Goal: Find specific page/section: Find specific page/section

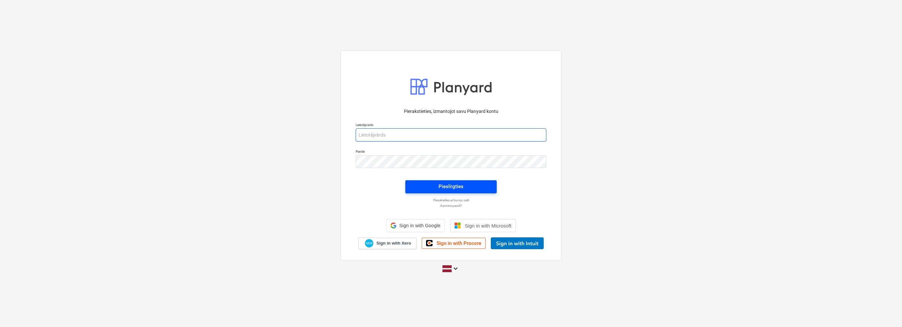
type input "[EMAIL_ADDRESS][PERSON_NAME][DOMAIN_NAME]"
click at [431, 188] on span "Pieslēgties" at bounding box center [451, 186] width 76 height 9
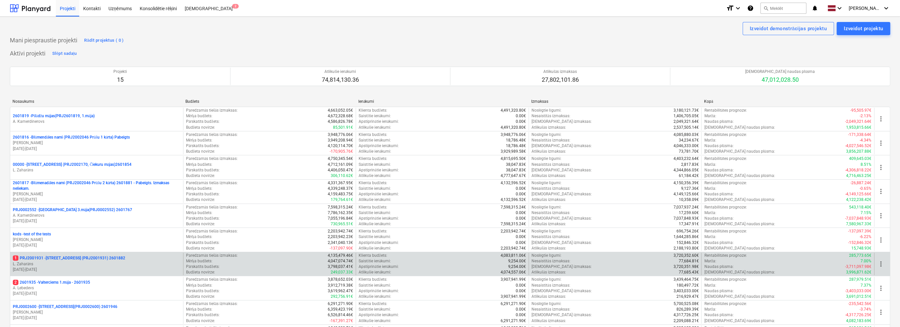
scroll to position [131, 0]
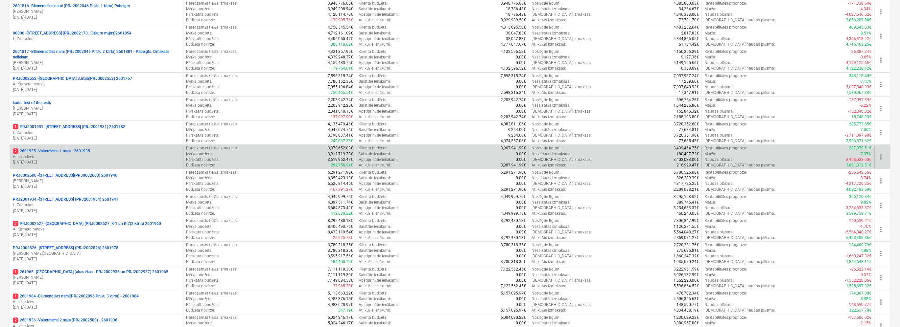
click at [113, 160] on p "[DATE] - [DATE]" at bounding box center [97, 163] width 168 height 6
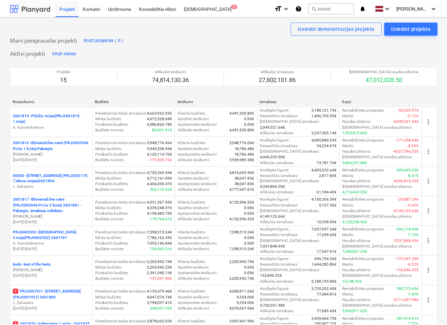
scroll to position [131, 0]
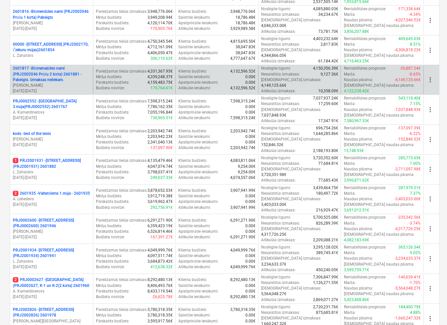
click at [76, 66] on p "2601817 - Blūmenadāles nami (PRJ2002046 Prūšu 2 kārta) 2601881 - Pabeigts. Izma…" at bounding box center [52, 74] width 78 height 17
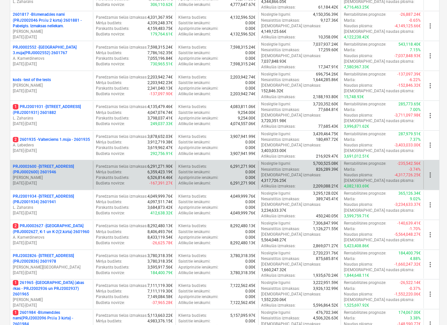
scroll to position [197, 0]
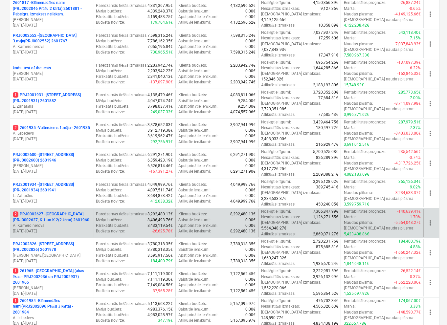
click at [81, 223] on p "A. Kamerdinerovs" at bounding box center [52, 226] width 78 height 6
